Goal: Information Seeking & Learning: Learn about a topic

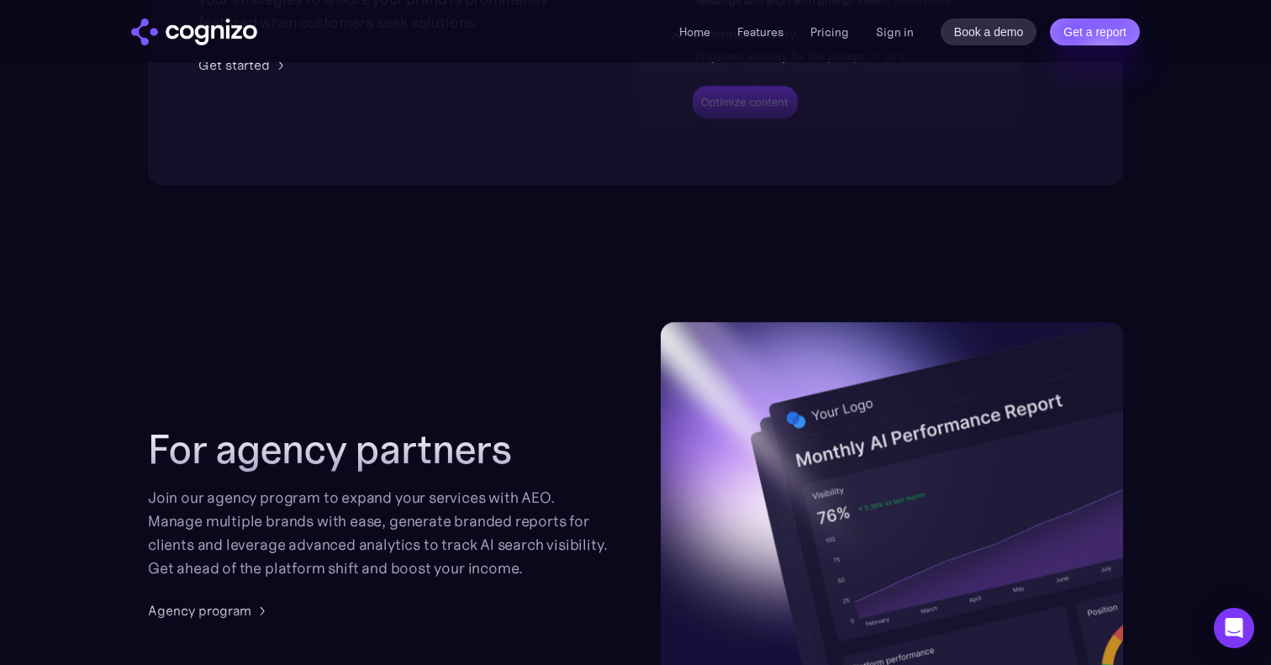
scroll to position [4579, 0]
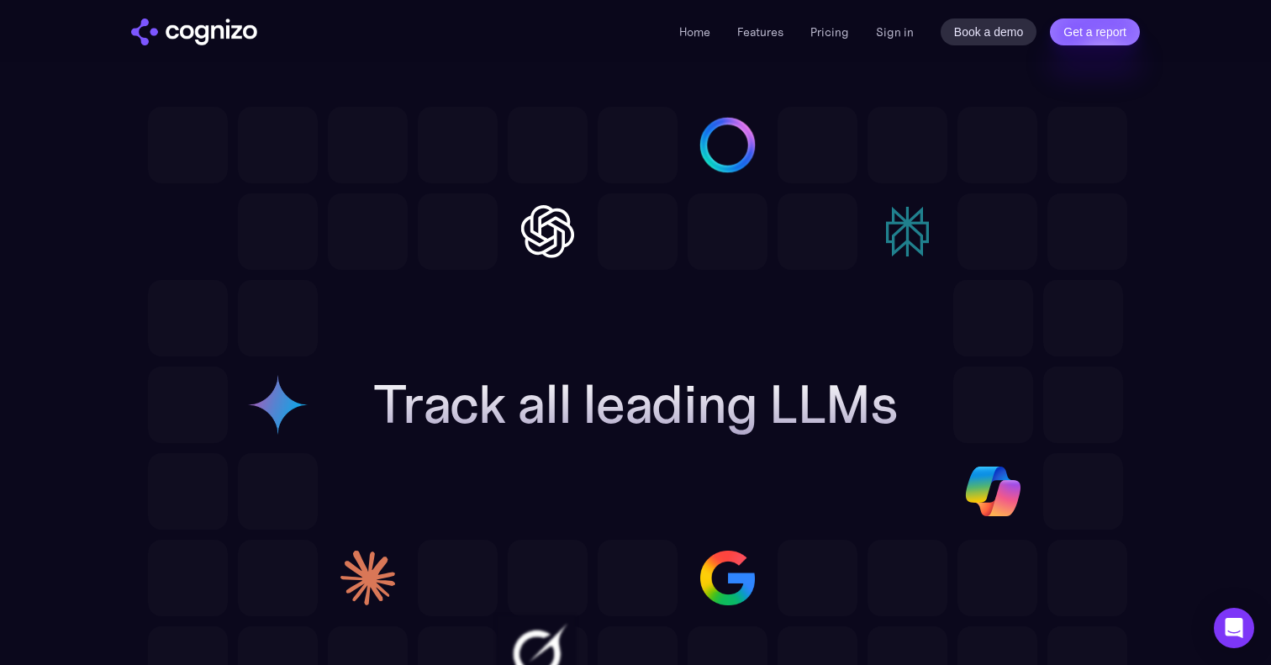
click at [750, 24] on li "Features" at bounding box center [760, 32] width 46 height 20
click at [755, 39] on link "Features" at bounding box center [760, 31] width 46 height 15
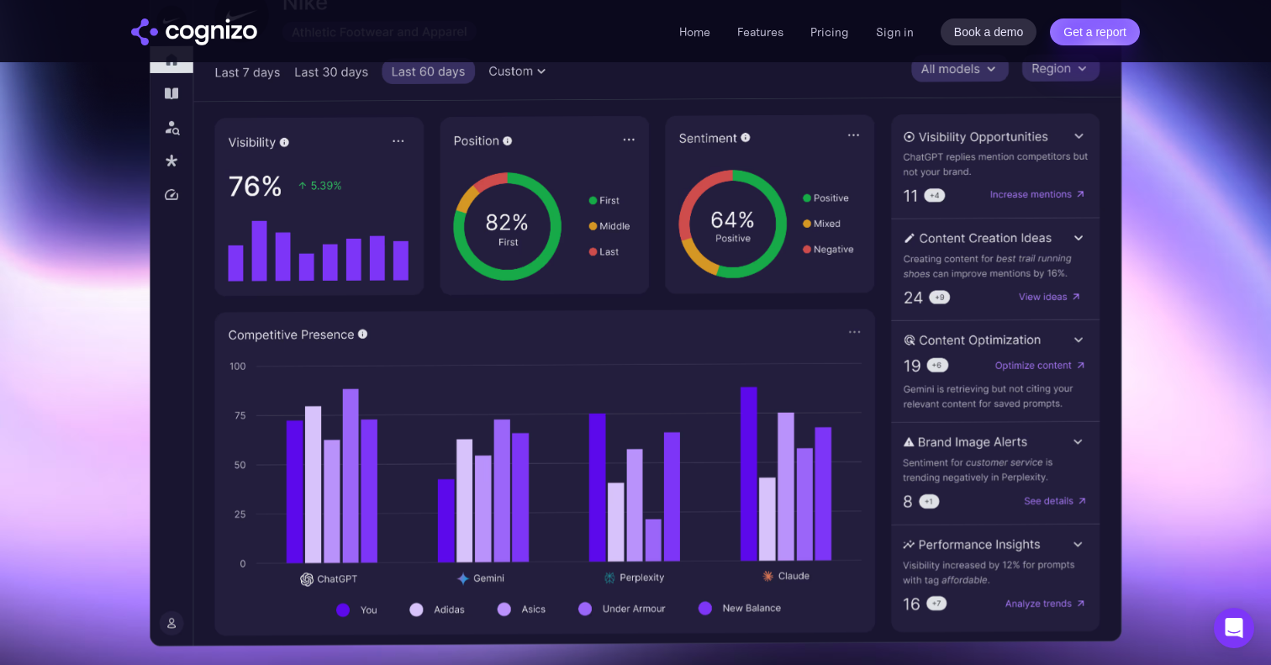
scroll to position [534, 0]
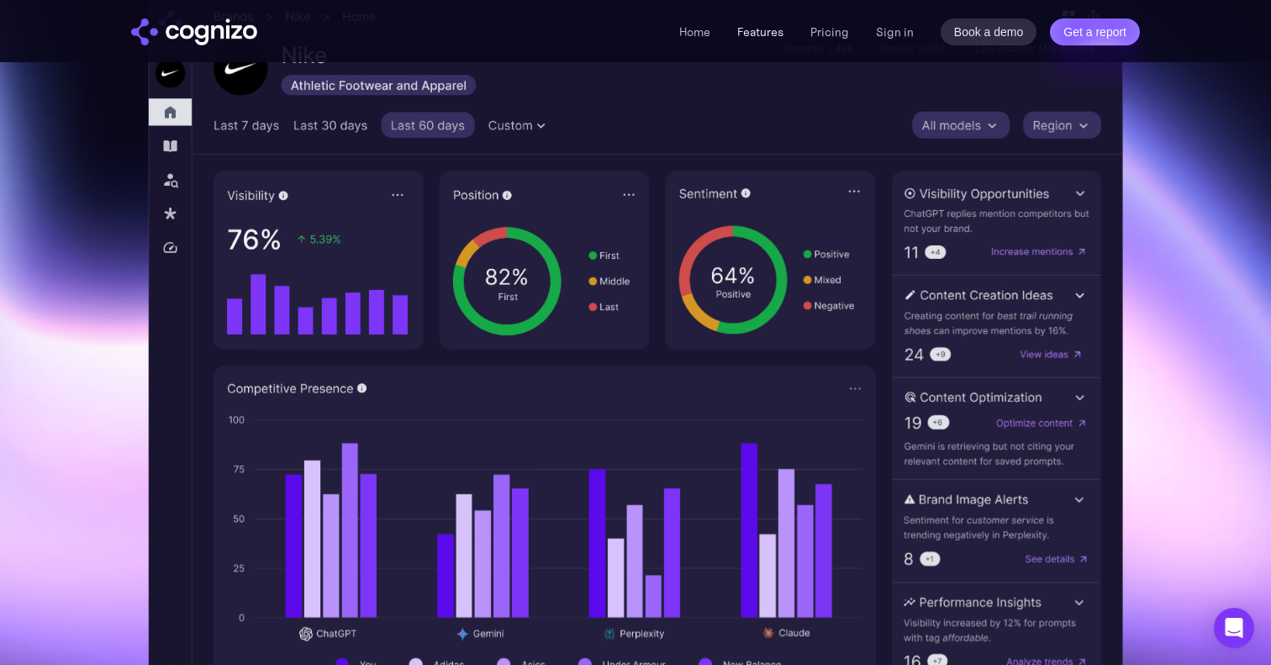
click at [770, 33] on link "Features" at bounding box center [760, 31] width 46 height 15
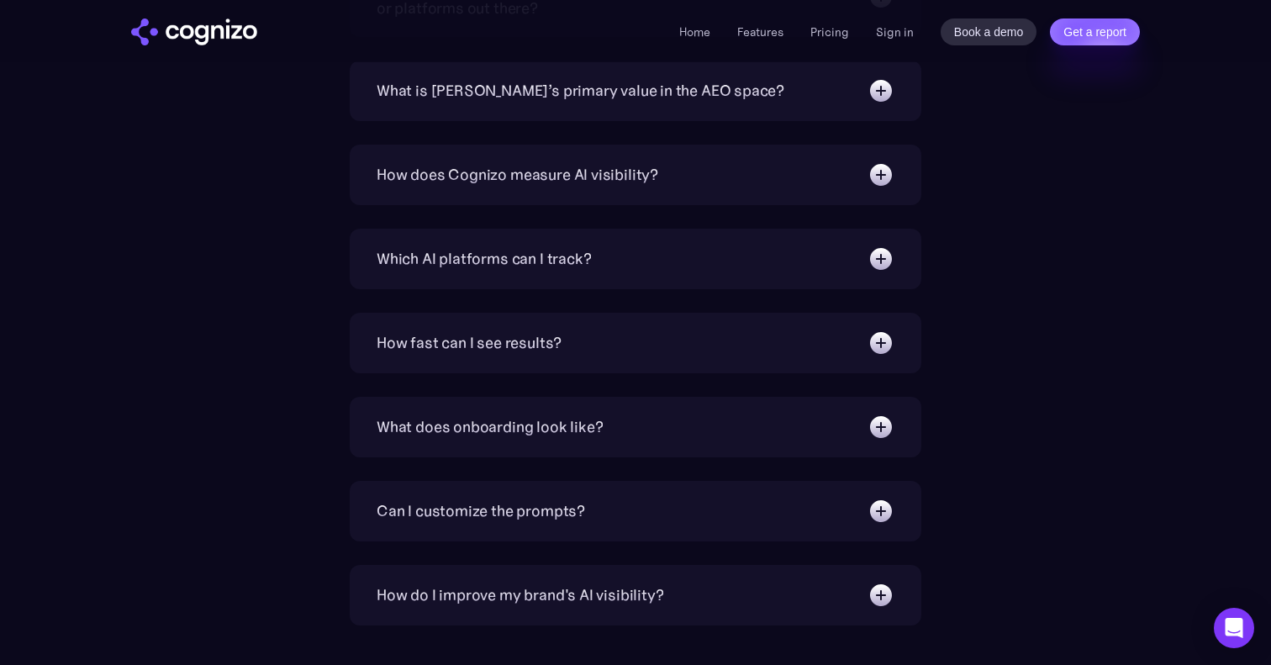
scroll to position [5820, 0]
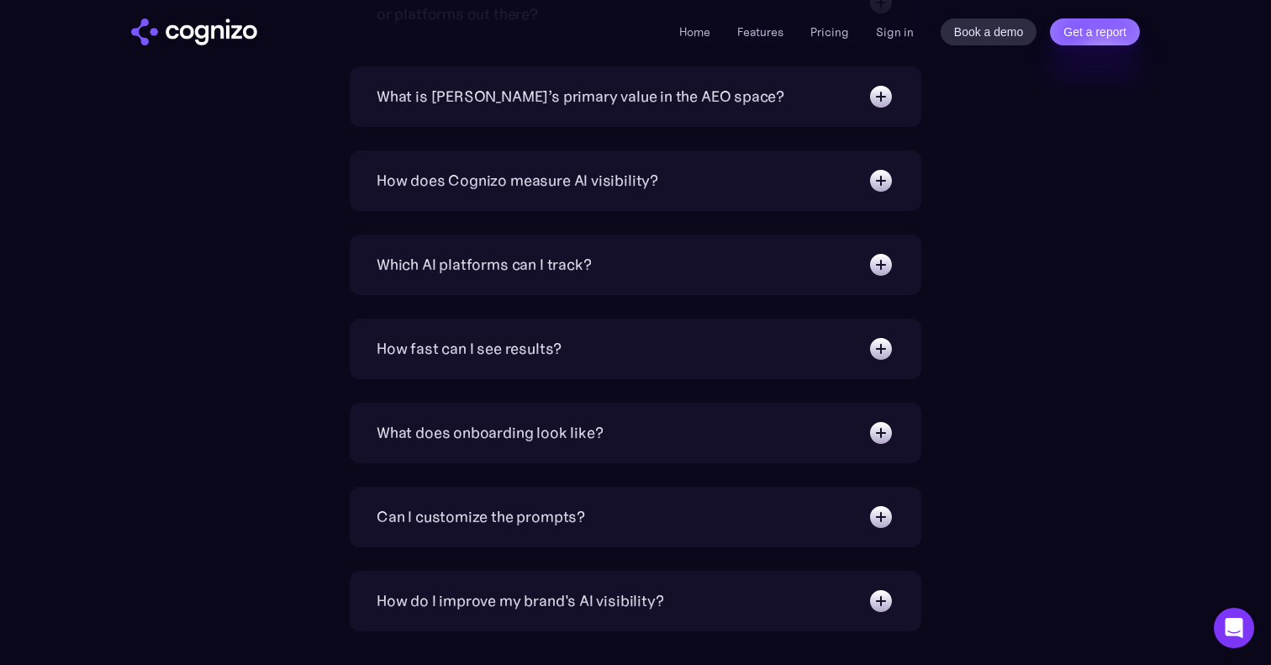
click at [864, 188] on div "How does Cognizo measure AI visibility?" at bounding box center [635, 180] width 518 height 27
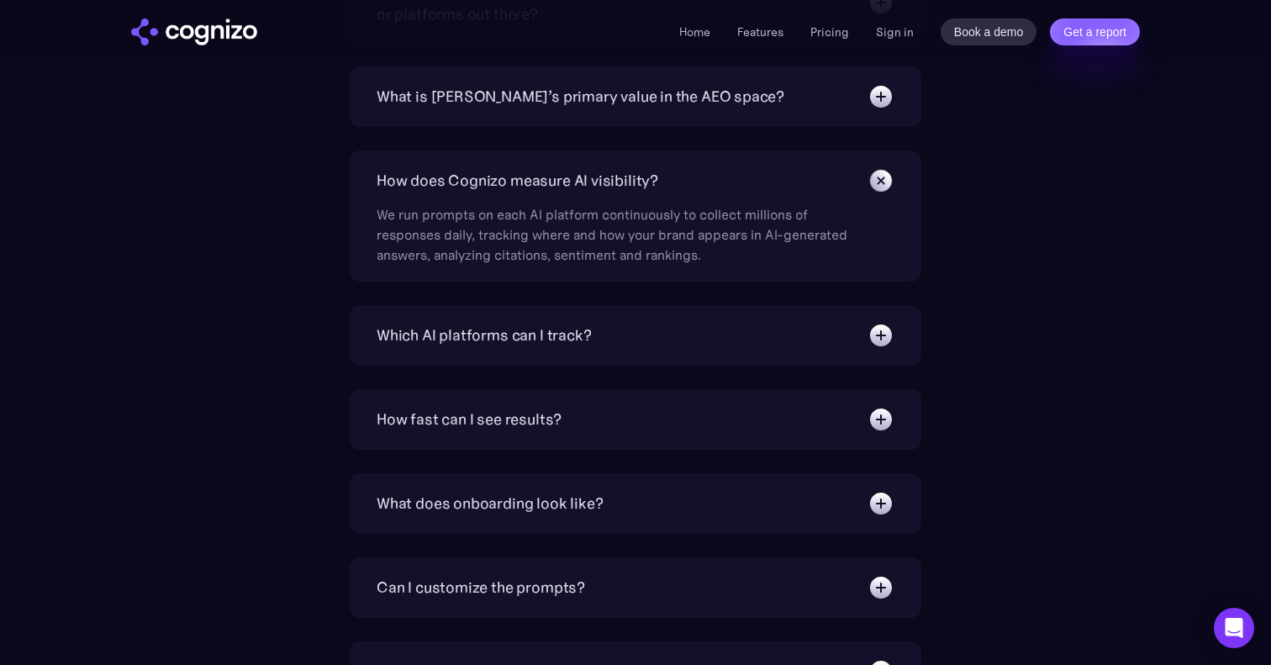
click at [864, 188] on div "How does Cognizo measure AI visibility?" at bounding box center [635, 180] width 518 height 27
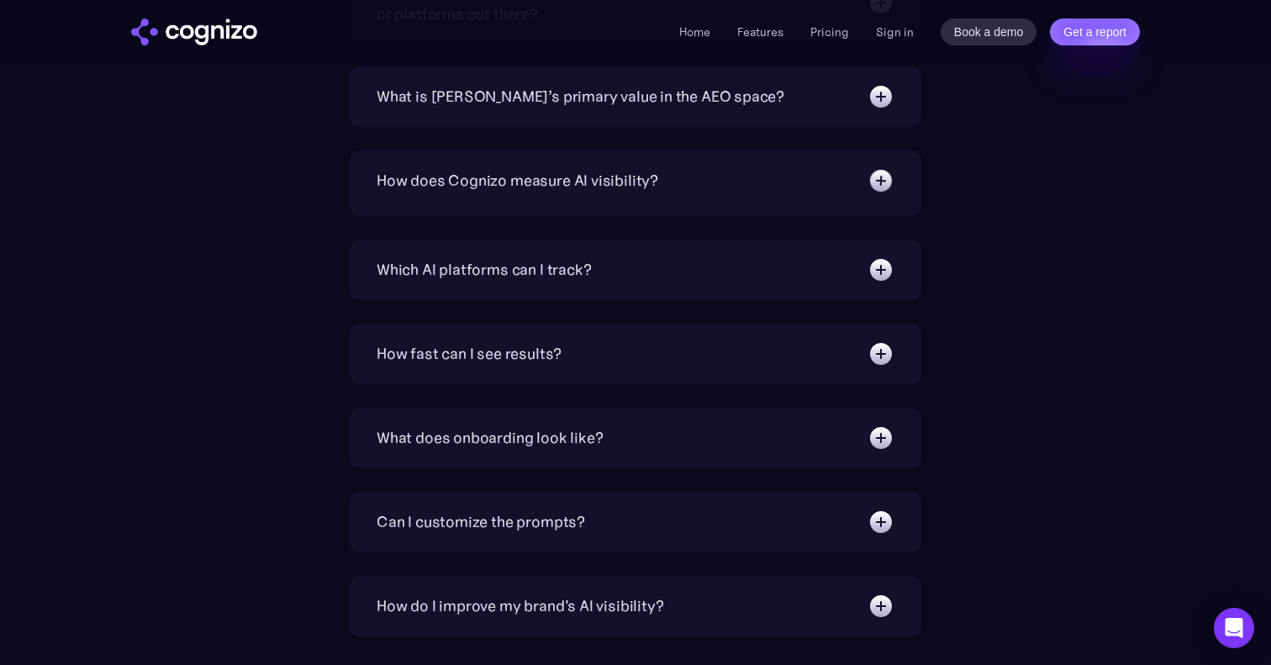
click at [875, 88] on img at bounding box center [880, 96] width 27 height 27
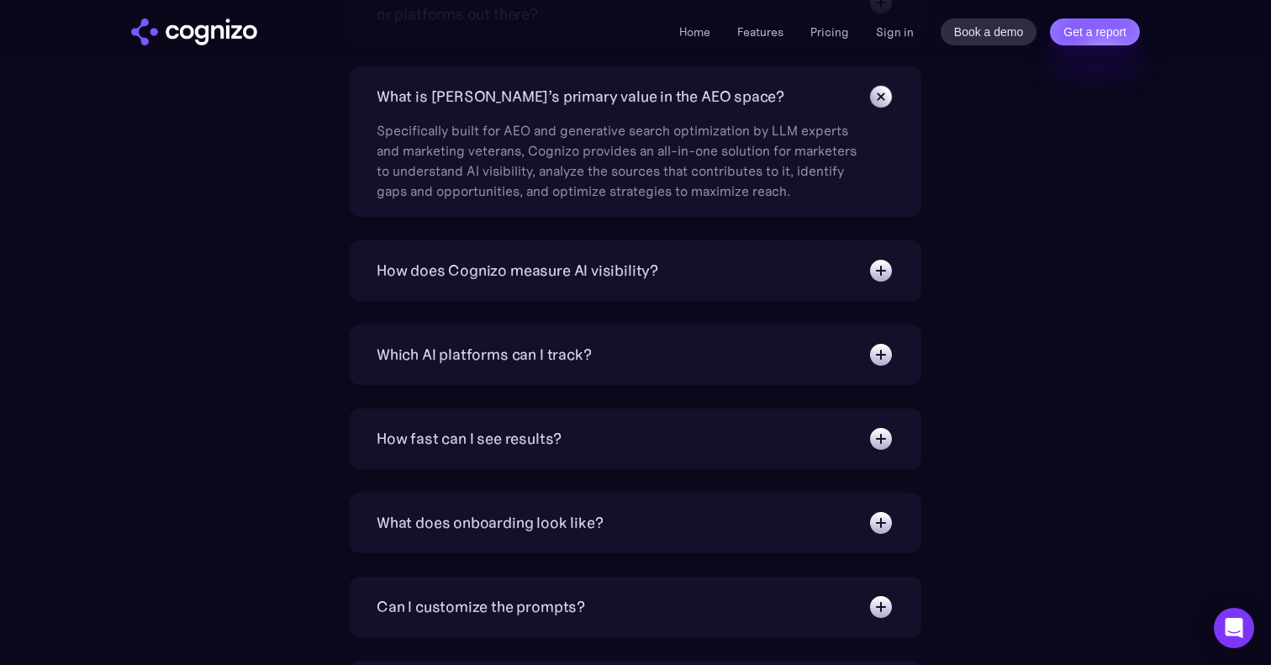
click at [875, 88] on img at bounding box center [880, 96] width 38 height 38
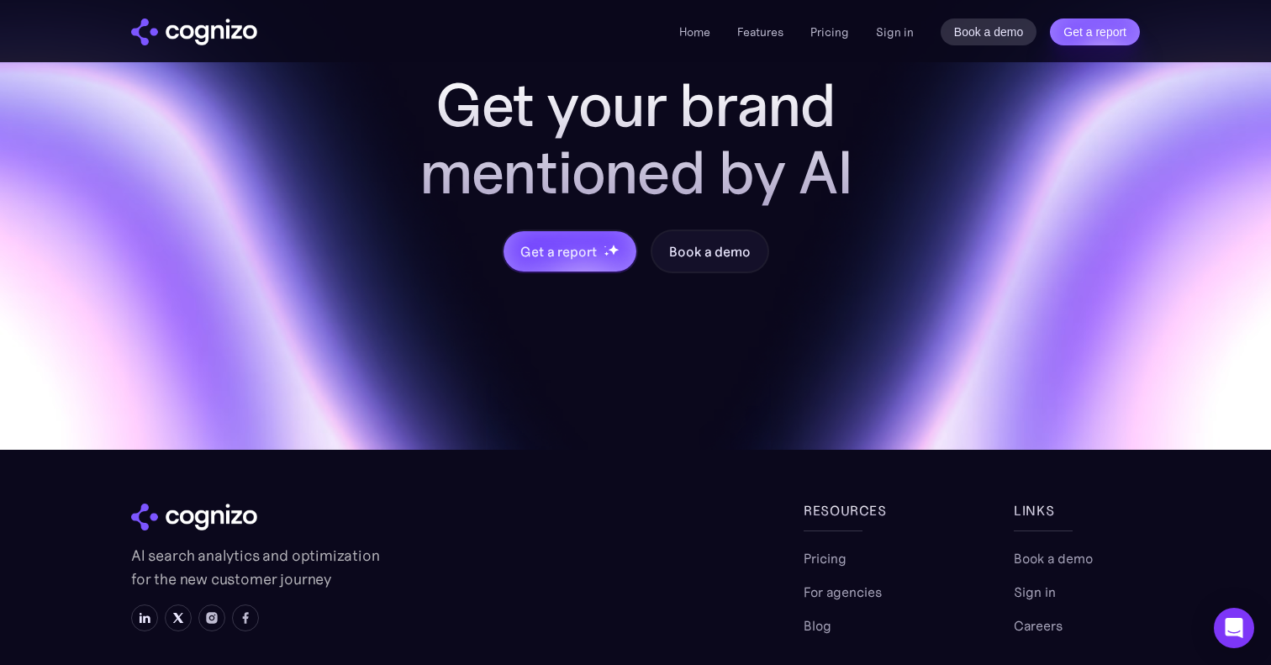
scroll to position [6739, 0]
